Goal: Transaction & Acquisition: Obtain resource

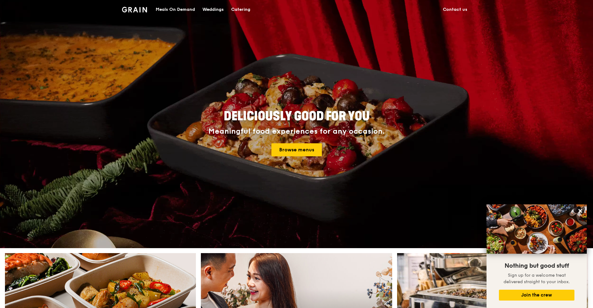
click at [240, 7] on div "Catering" at bounding box center [240, 9] width 19 height 19
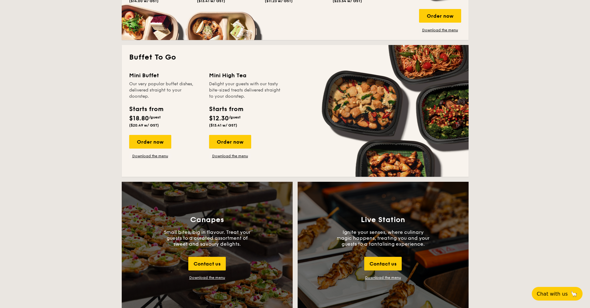
scroll to position [509, 0]
click at [146, 96] on div "Our very popular buffet dishes, delivered straight to your doorstep." at bounding box center [165, 90] width 72 height 19
click at [161, 156] on link "Download the menu" at bounding box center [150, 156] width 42 height 5
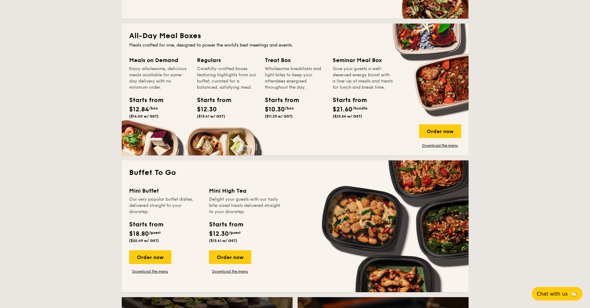
scroll to position [394, 0]
click at [431, 145] on link "Download the menu" at bounding box center [440, 145] width 42 height 5
